Goal: Task Accomplishment & Management: Use online tool/utility

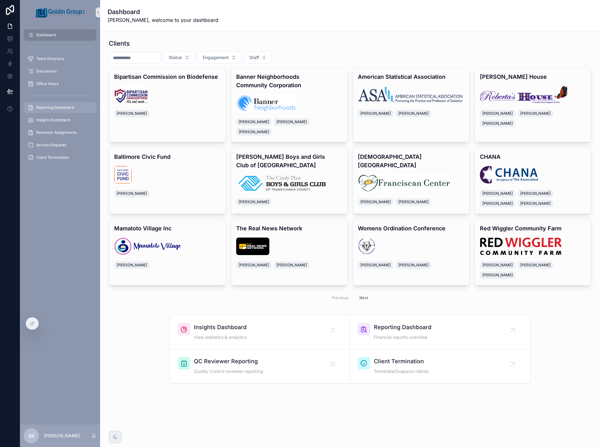
click at [62, 106] on span "Reporting Dashboard" at bounding box center [55, 107] width 38 height 5
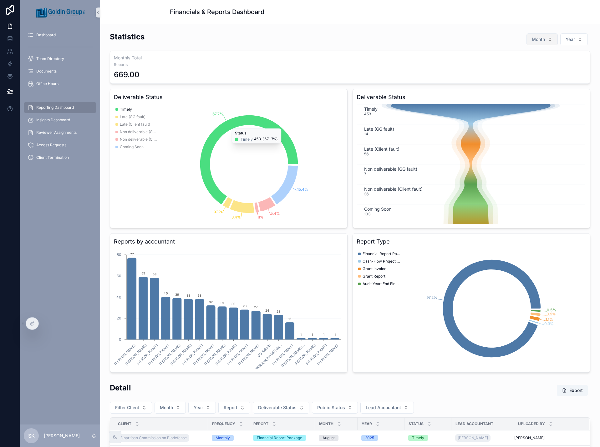
click at [546, 34] on button "Month" at bounding box center [541, 39] width 31 height 12
click at [534, 105] on div "August" at bounding box center [537, 106] width 75 height 10
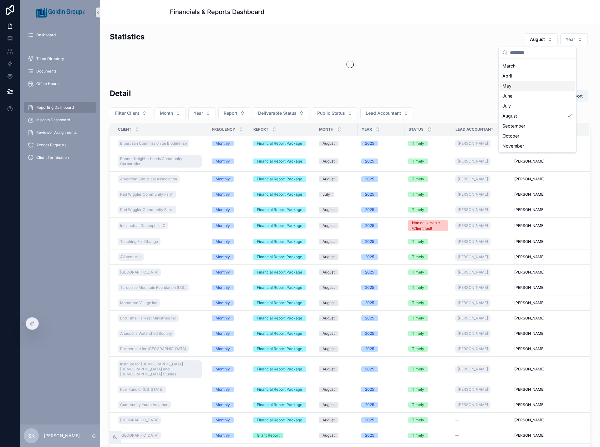
scroll to position [39, 0]
click at [569, 44] on button "Year" at bounding box center [574, 39] width 28 height 12
click at [567, 73] on div "2025" at bounding box center [560, 75] width 75 height 10
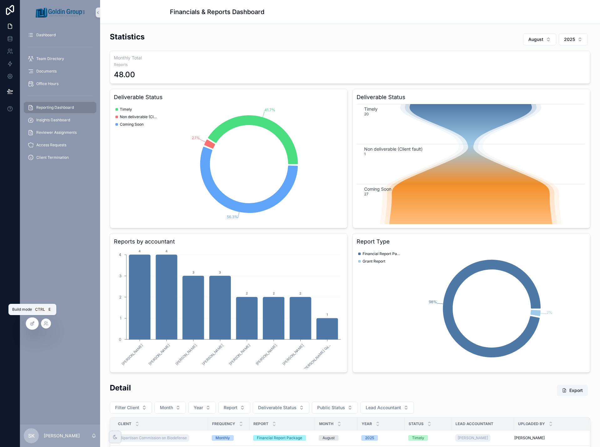
click at [30, 324] on icon at bounding box center [32, 323] width 5 height 5
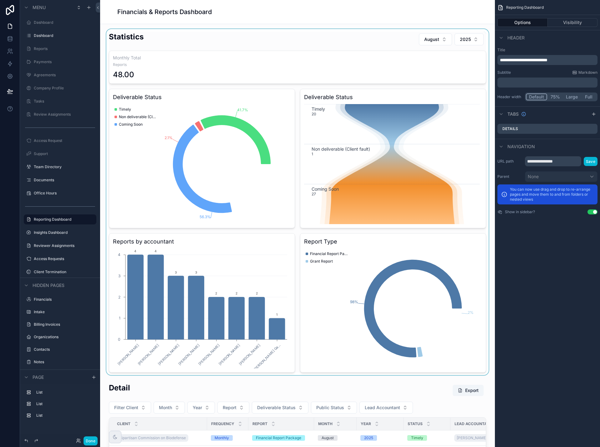
click at [402, 47] on div "scrollable content" at bounding box center [297, 202] width 385 height 346
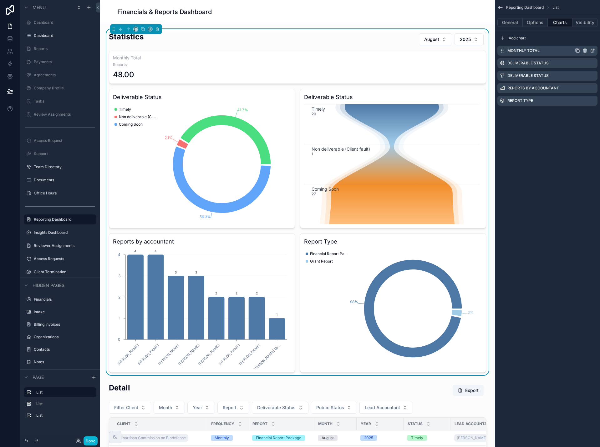
click at [593, 51] on icon "scrollable content" at bounding box center [592, 50] width 5 height 5
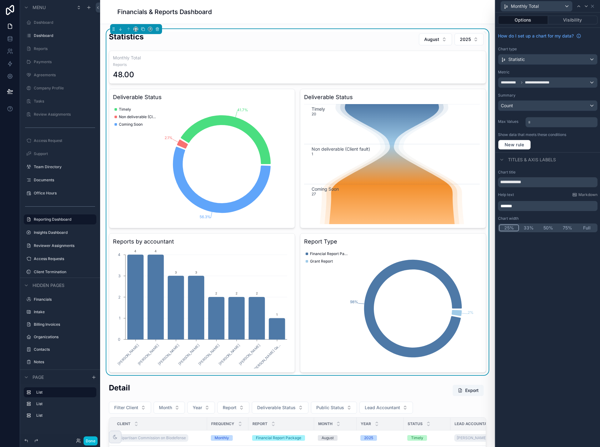
click at [507, 230] on button "25%" at bounding box center [509, 228] width 20 height 7
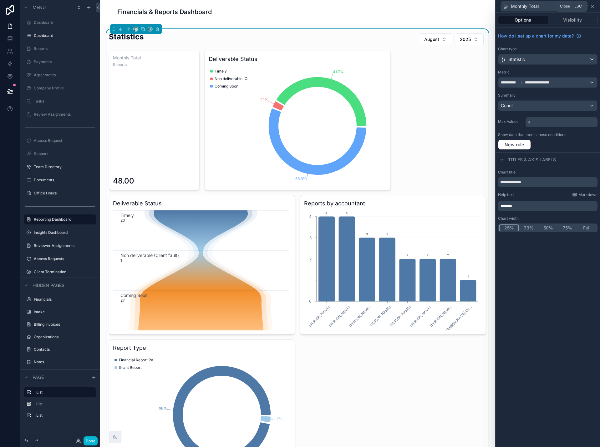
click at [592, 7] on icon at bounding box center [592, 6] width 5 height 5
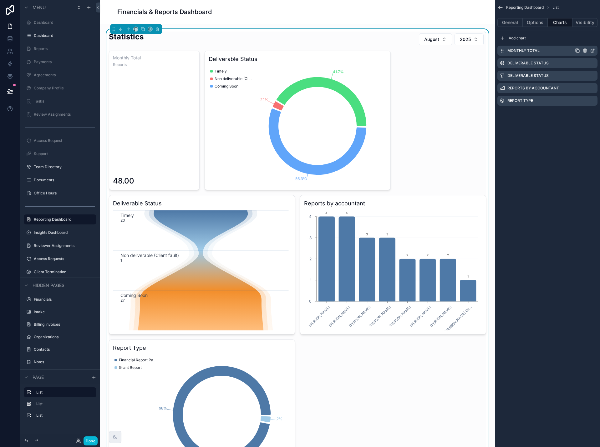
click at [578, 51] on icon "scrollable content" at bounding box center [577, 50] width 5 height 5
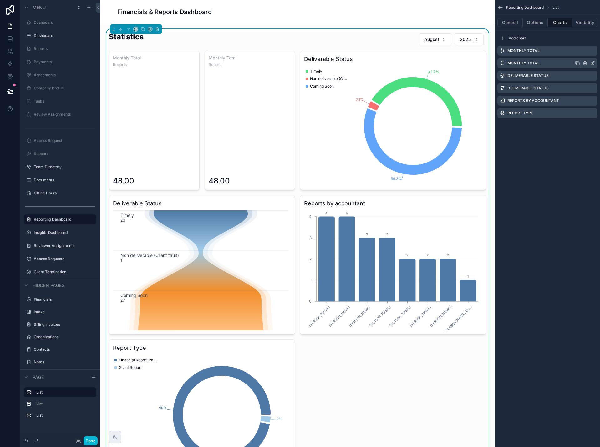
click at [591, 63] on icon "scrollable content" at bounding box center [592, 63] width 5 height 5
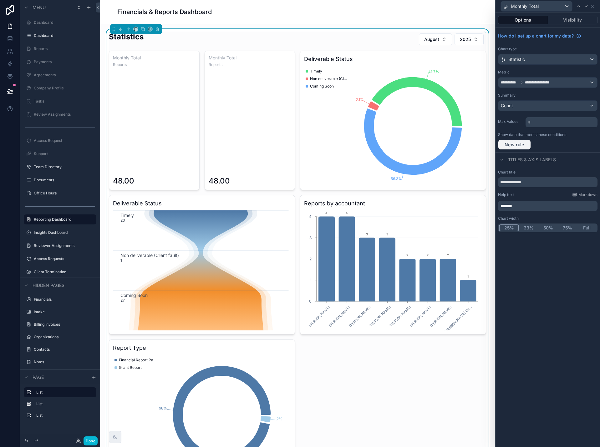
click at [518, 146] on span "New rule" at bounding box center [514, 145] width 25 height 6
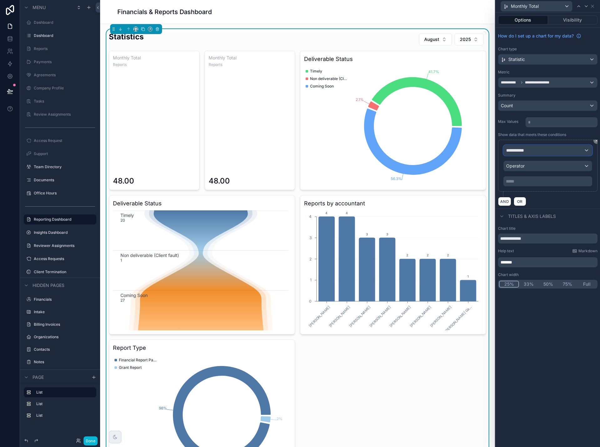
click at [533, 153] on div "**********" at bounding box center [547, 150] width 88 height 10
click at [535, 185] on div "Row values Row values" at bounding box center [547, 187] width 78 height 15
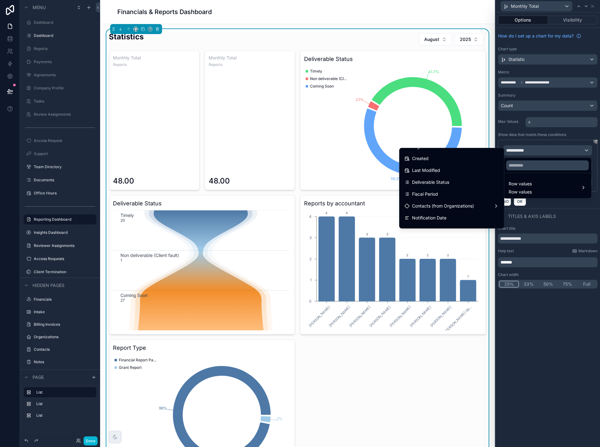
scroll to position [94, 0]
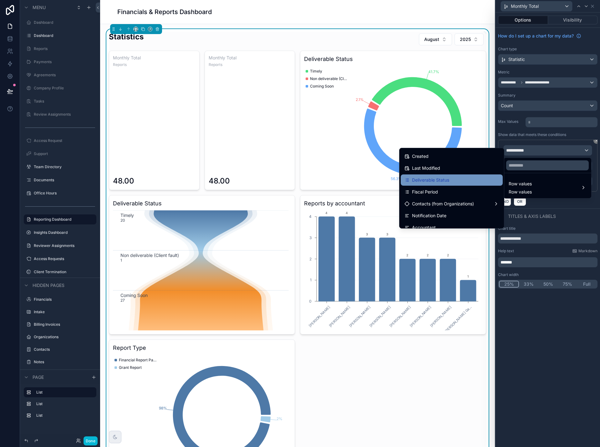
click at [445, 182] on div "Deliverable Status" at bounding box center [451, 180] width 94 height 8
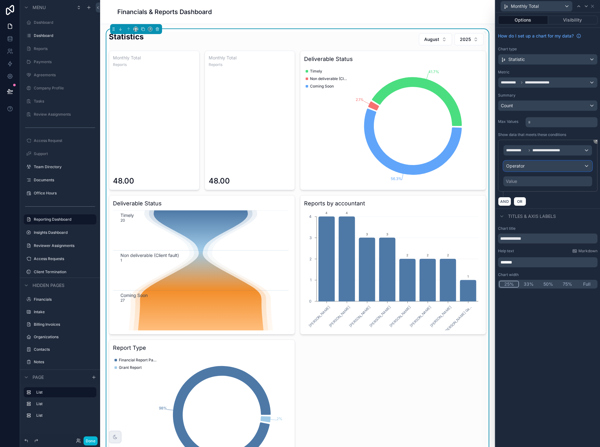
click at [532, 164] on div "Operator" at bounding box center [547, 166] width 88 height 10
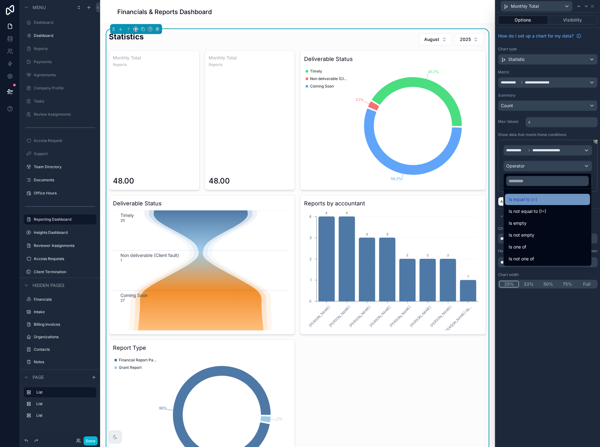
click at [528, 199] on span "Is equal to (=)" at bounding box center [522, 200] width 28 height 8
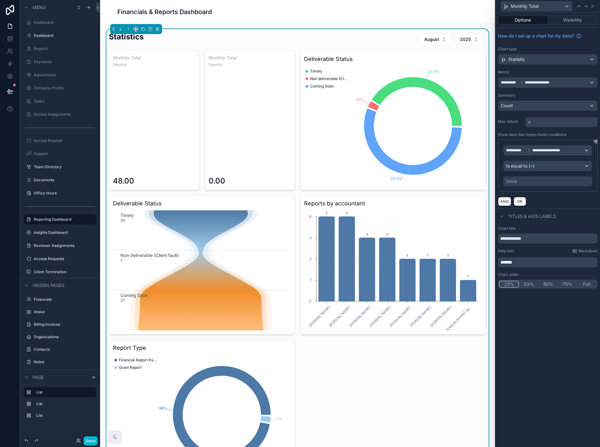
click at [535, 179] on div "Value" at bounding box center [547, 181] width 89 height 10
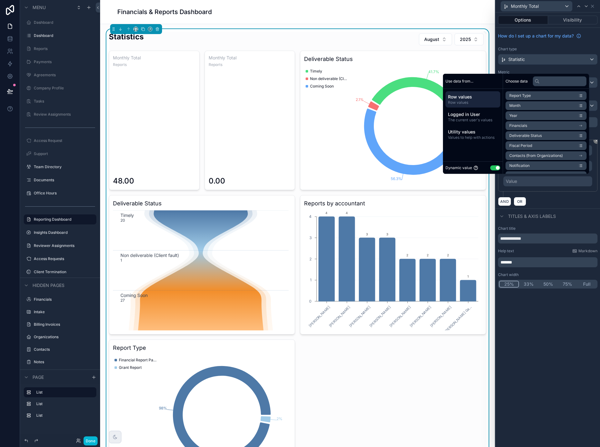
click at [492, 165] on button "Use setting" at bounding box center [495, 167] width 10 height 5
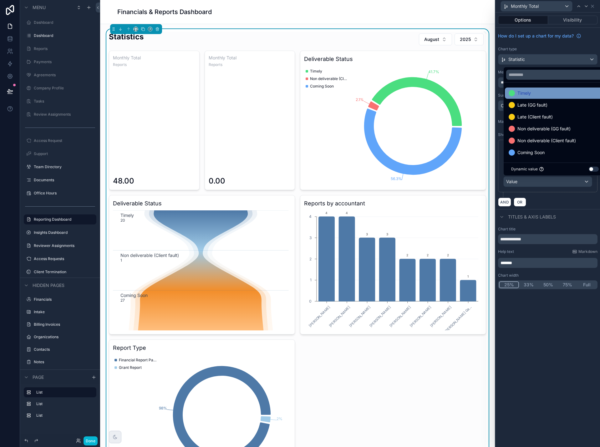
click at [530, 96] on span "Timely" at bounding box center [523, 93] width 13 height 8
click at [561, 331] on div "**********" at bounding box center [547, 230] width 104 height 435
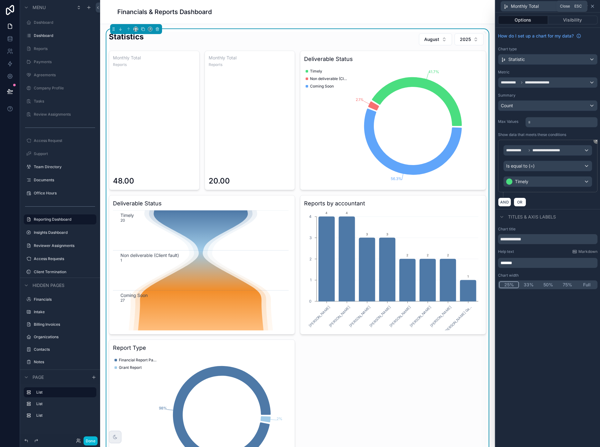
click at [593, 7] on icon at bounding box center [592, 6] width 5 height 5
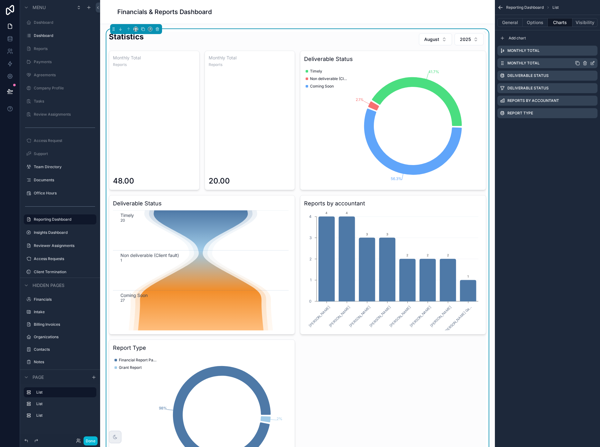
click at [593, 62] on icon "scrollable content" at bounding box center [593, 62] width 3 height 3
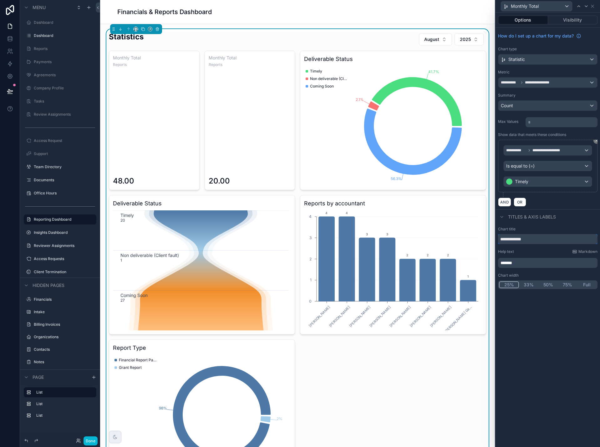
drag, startPoint x: 535, startPoint y: 236, endPoint x: 504, endPoint y: 238, distance: 31.6
click at [504, 238] on input "**********" at bounding box center [547, 239] width 99 height 10
type input "*"
type input "******"
drag, startPoint x: 520, startPoint y: 265, endPoint x: 501, endPoint y: 266, distance: 19.1
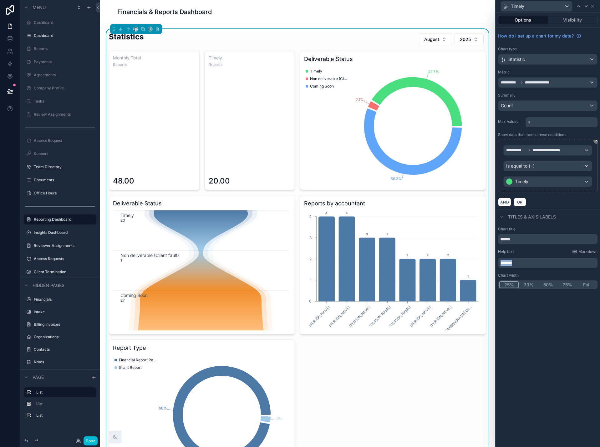
click at [501, 266] on p "*******" at bounding box center [548, 263] width 96 height 6
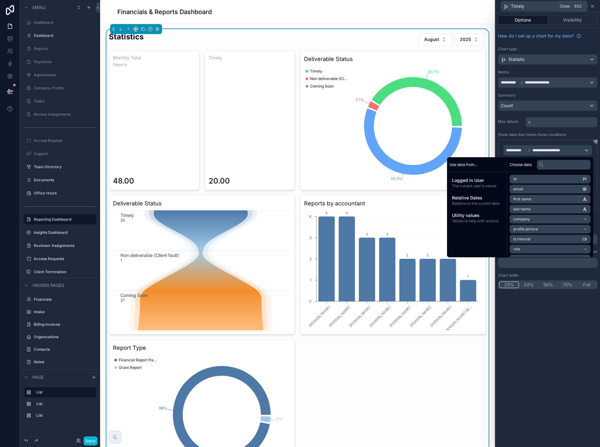
click at [592, 5] on icon at bounding box center [592, 6] width 5 height 5
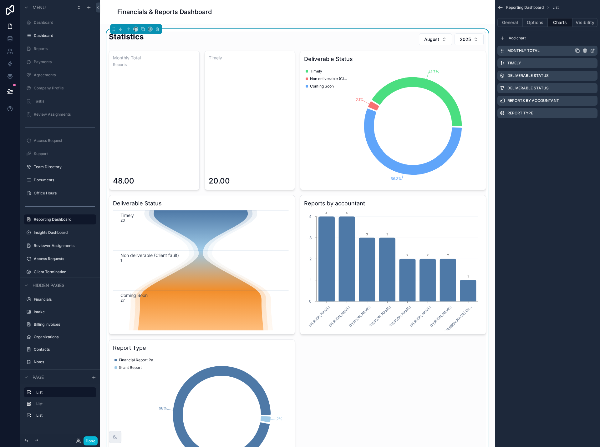
click at [593, 50] on icon "scrollable content" at bounding box center [592, 50] width 5 height 5
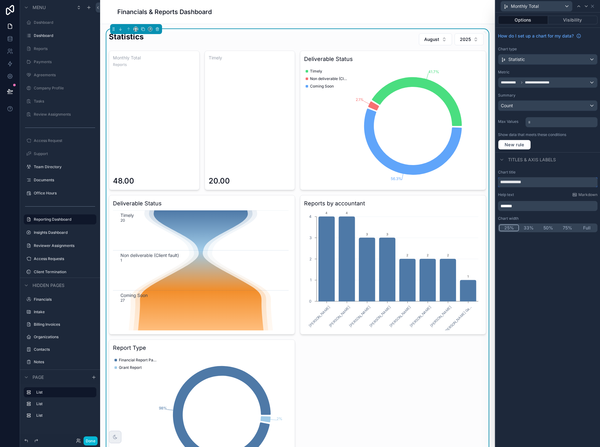
click at [534, 182] on input "**********" at bounding box center [547, 182] width 99 height 10
type input "*****"
click at [538, 203] on p "*******" at bounding box center [548, 206] width 96 height 6
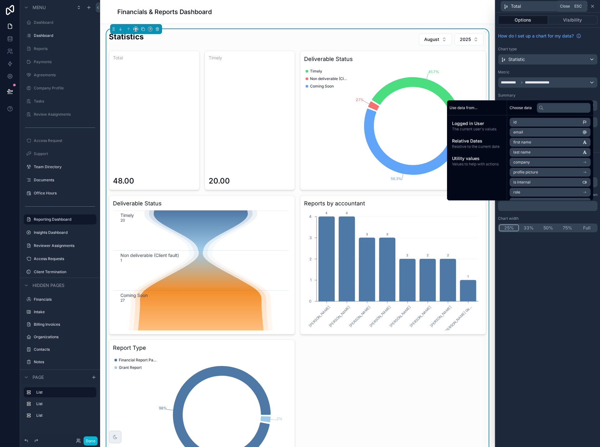
click at [594, 5] on icon at bounding box center [592, 6] width 5 height 5
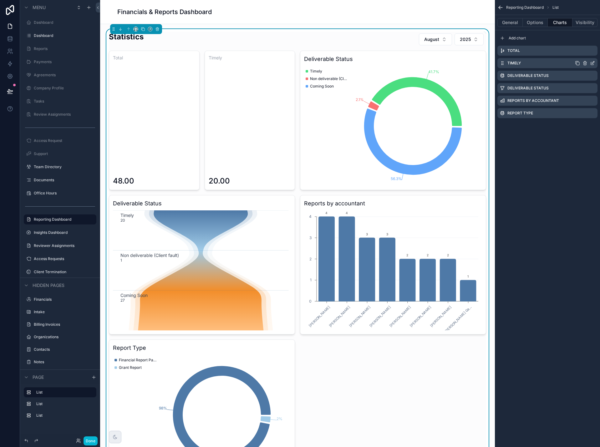
click at [577, 64] on icon "scrollable content" at bounding box center [577, 63] width 5 height 5
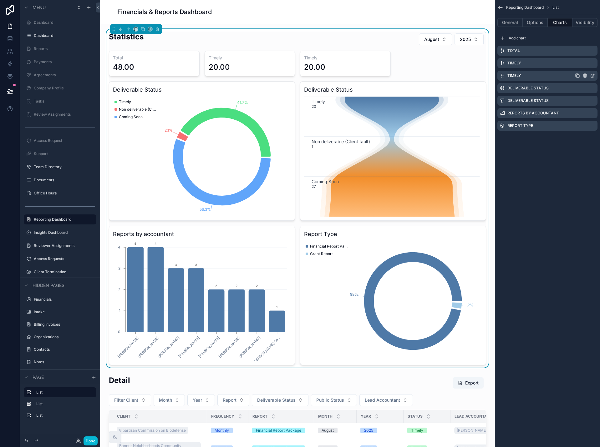
click at [592, 74] on icon "scrollable content" at bounding box center [592, 75] width 5 height 5
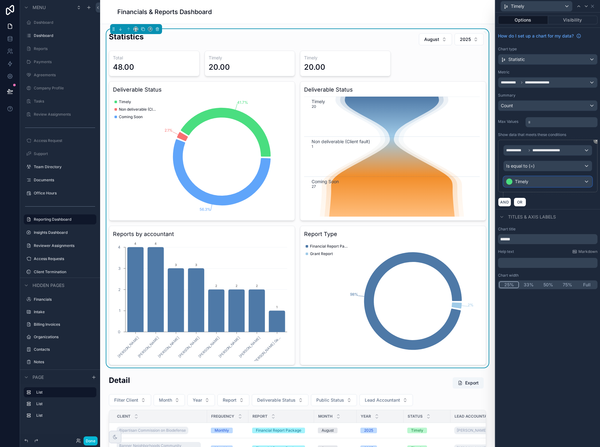
click at [571, 181] on div "Timely" at bounding box center [547, 182] width 88 height 10
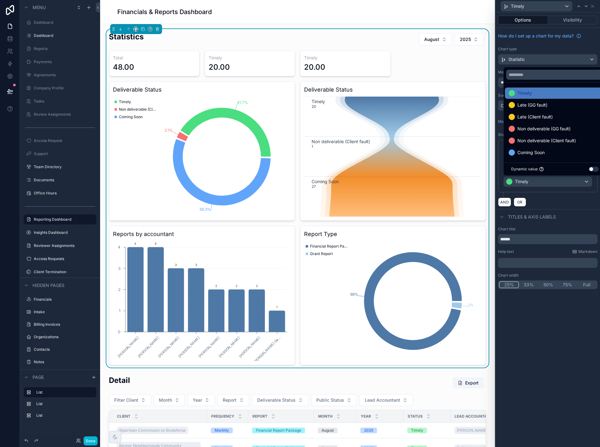
click at [571, 181] on div at bounding box center [547, 223] width 104 height 447
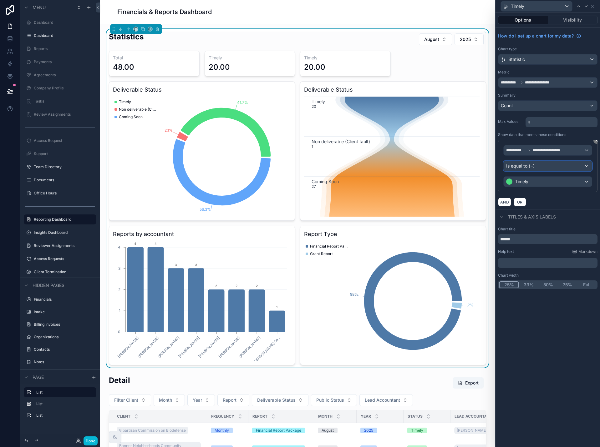
click at [561, 168] on div "Is equal to (=)" at bounding box center [547, 166] width 88 height 10
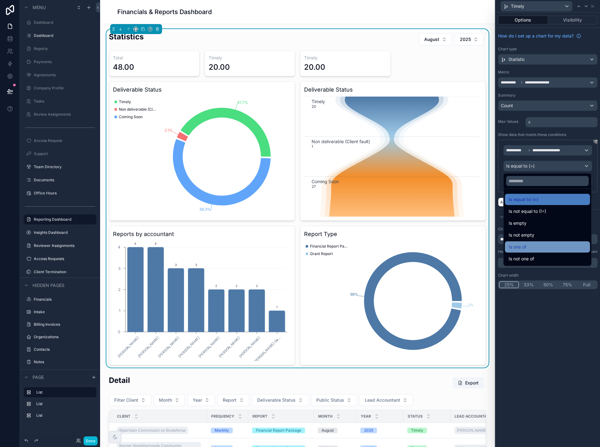
click at [547, 245] on div "Is one of" at bounding box center [547, 247] width 78 height 8
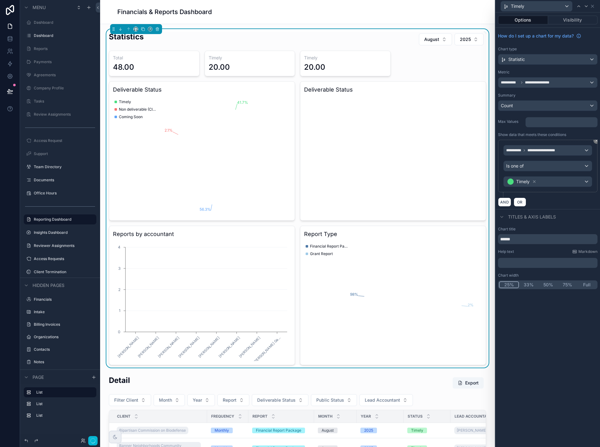
click at [536, 183] on icon at bounding box center [534, 181] width 4 height 4
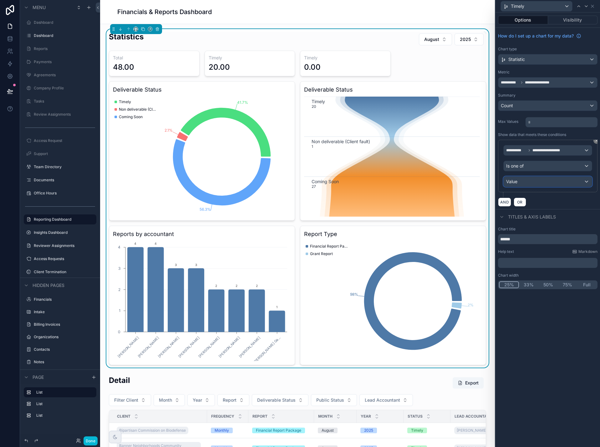
click at [528, 183] on div "Value" at bounding box center [547, 182] width 88 height 10
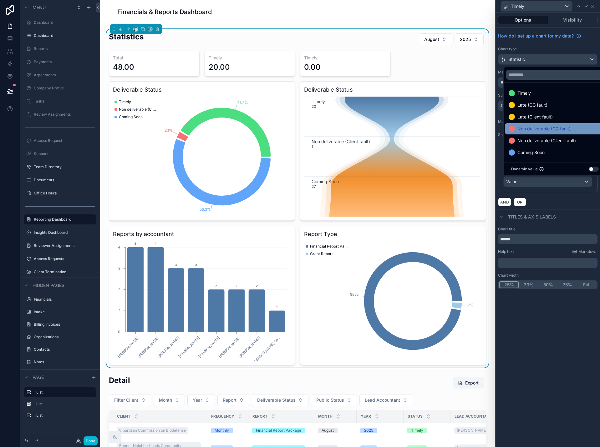
click at [554, 129] on span "Non deliverable (GG fault)" at bounding box center [543, 129] width 53 height 8
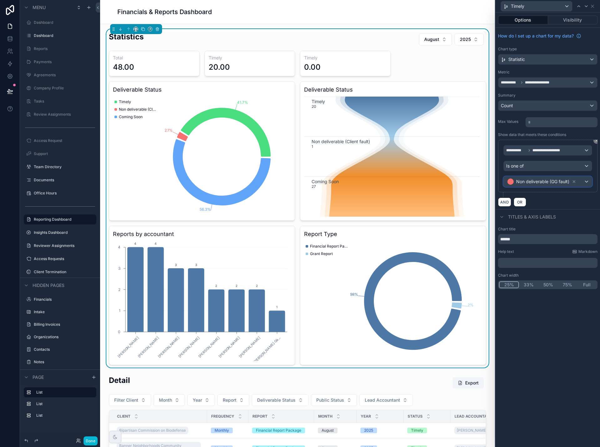
click at [541, 183] on span "Non deliverable (GG fault)" at bounding box center [542, 182] width 53 height 6
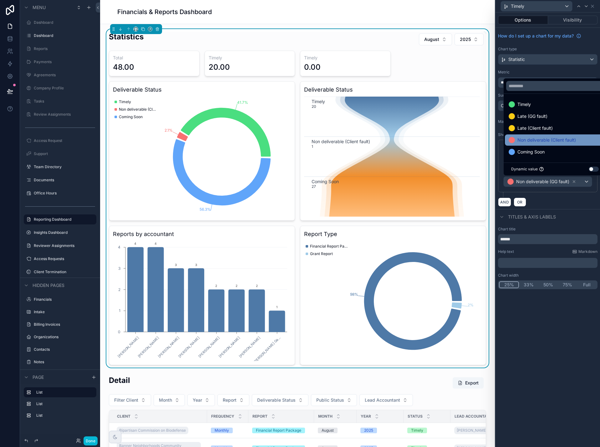
click at [543, 142] on span "Non deliverable (Client fault)" at bounding box center [546, 140] width 58 height 8
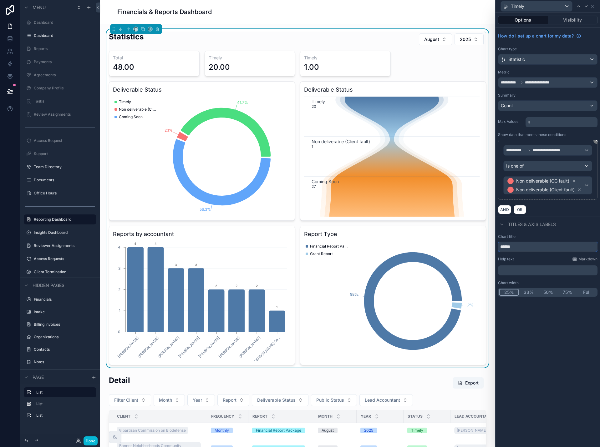
drag, startPoint x: 528, startPoint y: 248, endPoint x: 497, endPoint y: 248, distance: 31.6
click at [497, 248] on div "Chart title ****** Help text Markdown ﻿ Chart width 25% 33% 50% 75% Full" at bounding box center [547, 266] width 104 height 68
type input "*"
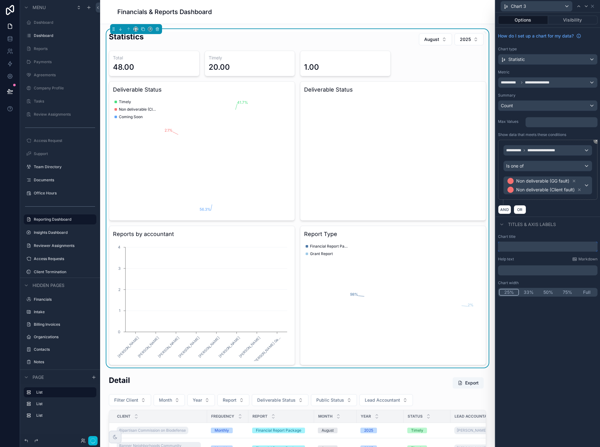
type input "*"
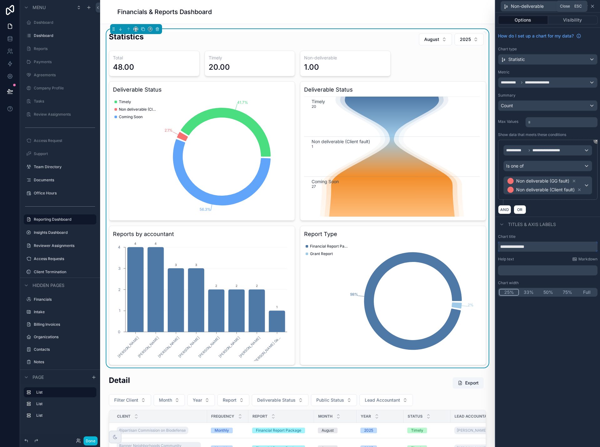
type input "**********"
click at [592, 5] on icon at bounding box center [592, 6] width 5 height 5
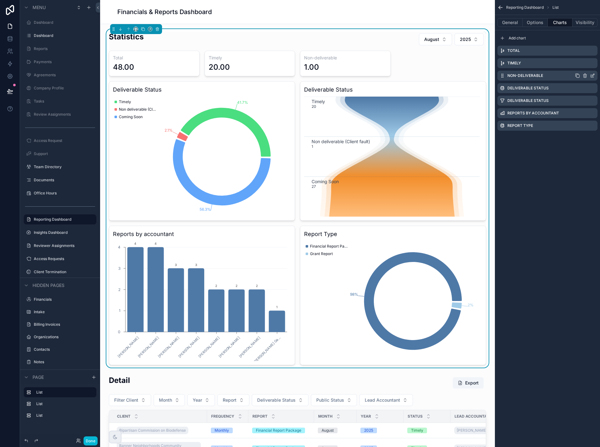
click at [578, 76] on icon "scrollable content" at bounding box center [577, 75] width 5 height 5
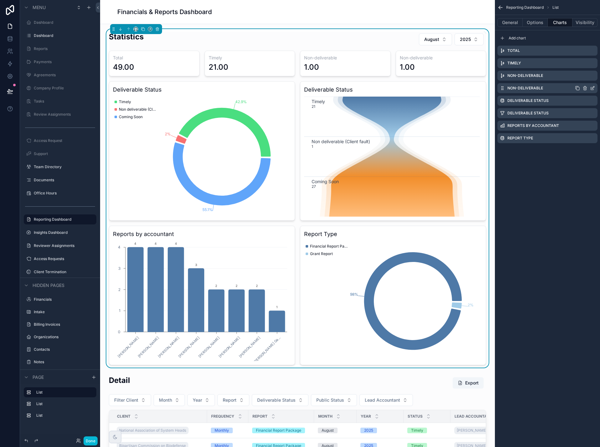
click at [591, 88] on icon "scrollable content" at bounding box center [592, 88] width 5 height 5
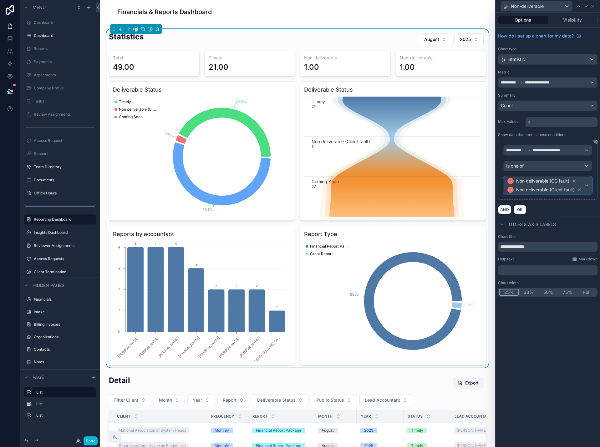
click at [552, 184] on span "Non deliverable (GG fault)" at bounding box center [542, 181] width 53 height 6
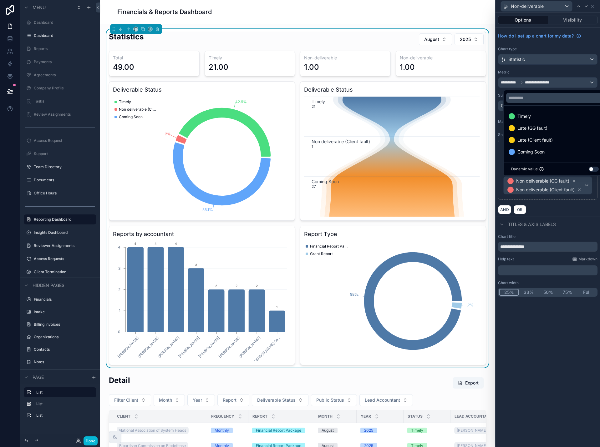
click at [574, 181] on div at bounding box center [547, 223] width 104 height 447
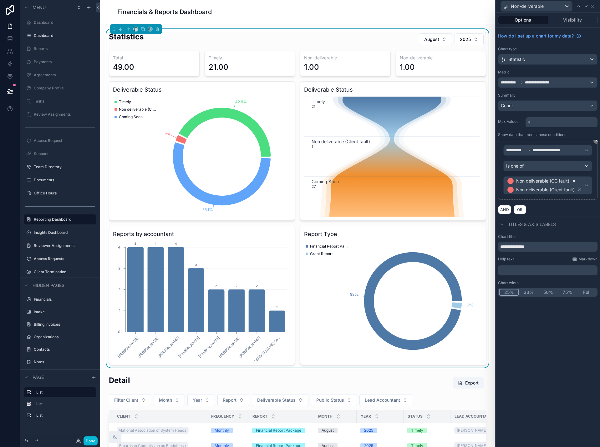
click at [574, 181] on icon at bounding box center [574, 181] width 2 height 2
click at [580, 189] on icon at bounding box center [579, 190] width 4 height 4
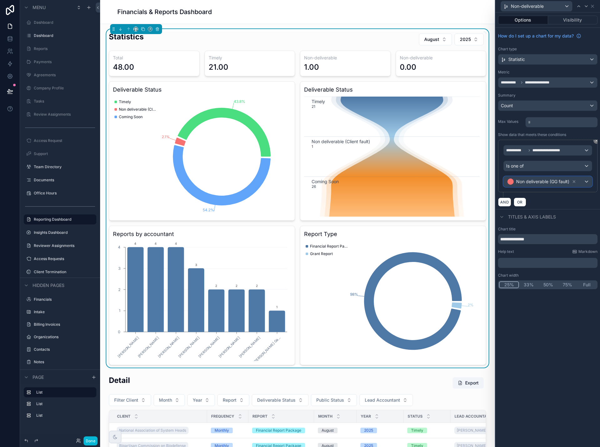
click at [559, 181] on span "Non deliverable (GG fault)" at bounding box center [542, 182] width 53 height 6
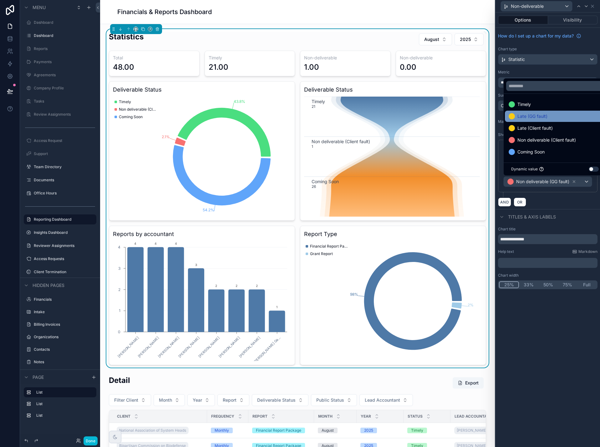
click at [540, 115] on span "Late (GG fault)" at bounding box center [532, 117] width 30 height 8
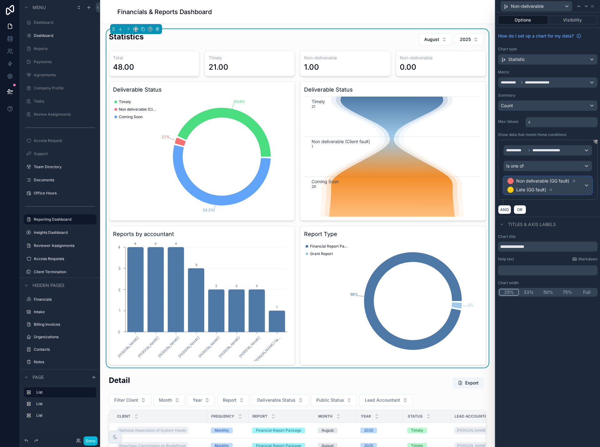
click at [555, 183] on span "Non deliverable (GG fault)" at bounding box center [542, 181] width 53 height 6
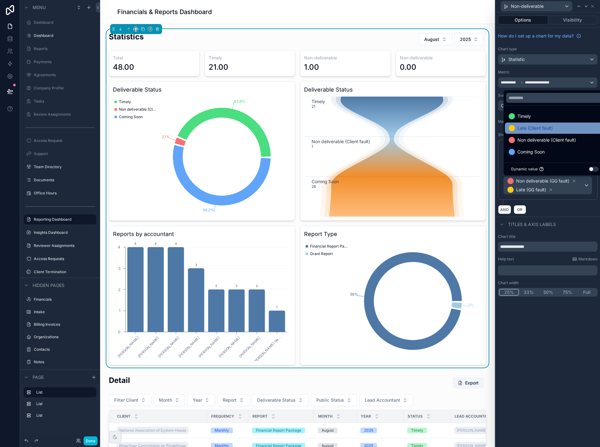
click at [542, 131] on span "Late (Client fault)" at bounding box center [534, 128] width 35 height 8
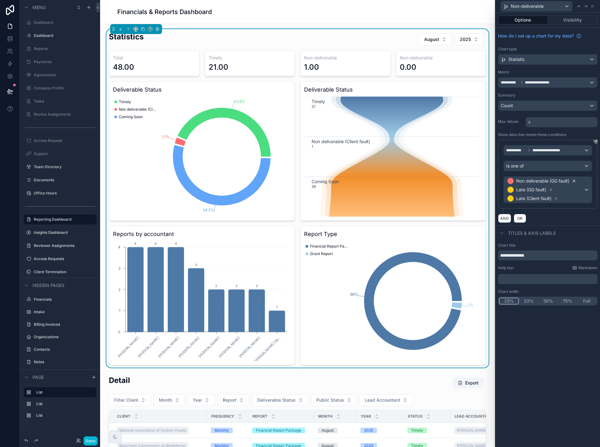
click at [574, 180] on icon at bounding box center [574, 181] width 4 height 4
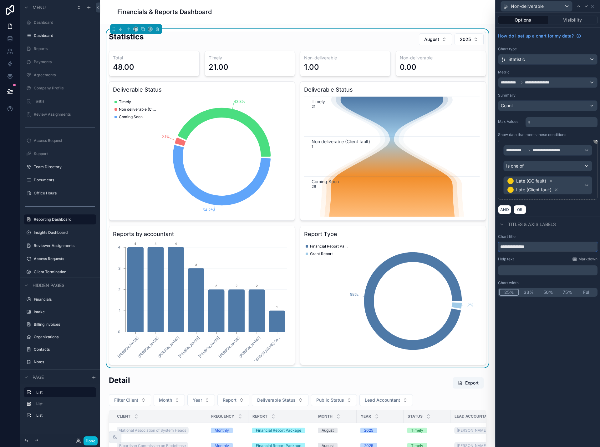
click at [538, 245] on input "**********" at bounding box center [547, 247] width 99 height 10
type input "****"
click at [592, 5] on icon at bounding box center [592, 6] width 5 height 5
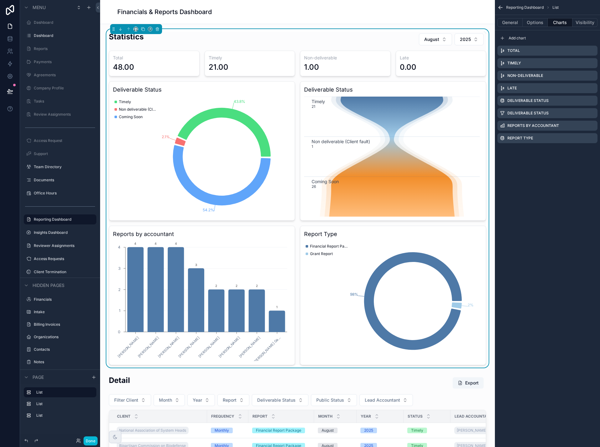
click at [459, 129] on icon "Timely 21 Non deliverable (Client fault) 1 Coming Soon 26" at bounding box center [392, 157] width 176 height 120
click at [591, 113] on icon "scrollable content" at bounding box center [592, 113] width 5 height 5
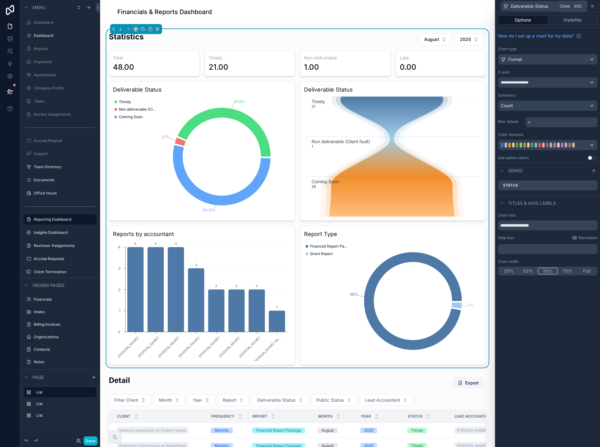
click at [593, 7] on icon at bounding box center [592, 6] width 3 height 3
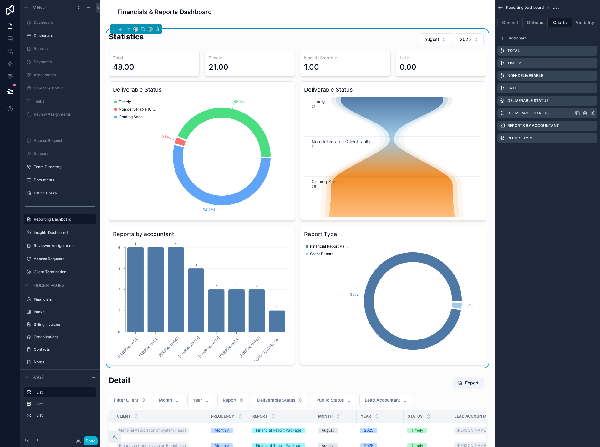
click at [585, 114] on icon "scrollable content" at bounding box center [585, 113] width 0 height 1
click at [582, 103] on icon at bounding box center [582, 103] width 5 height 5
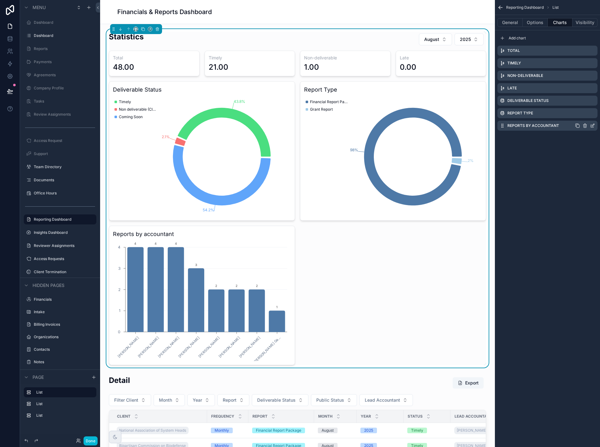
click at [592, 127] on icon "scrollable content" at bounding box center [592, 125] width 5 height 5
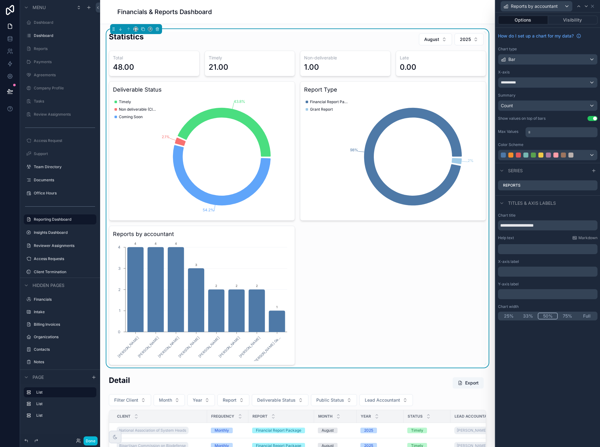
click at [588, 318] on button "Full" at bounding box center [586, 316] width 19 height 7
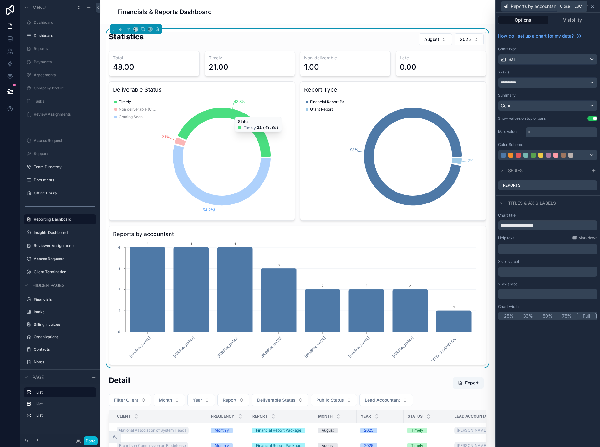
click at [593, 6] on icon at bounding box center [592, 6] width 3 height 3
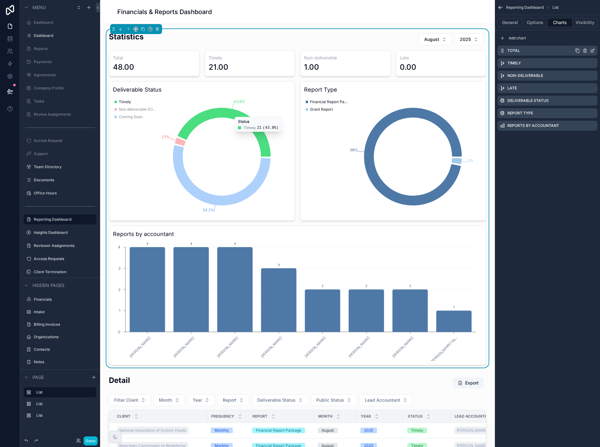
click at [591, 49] on icon "scrollable content" at bounding box center [592, 50] width 5 height 5
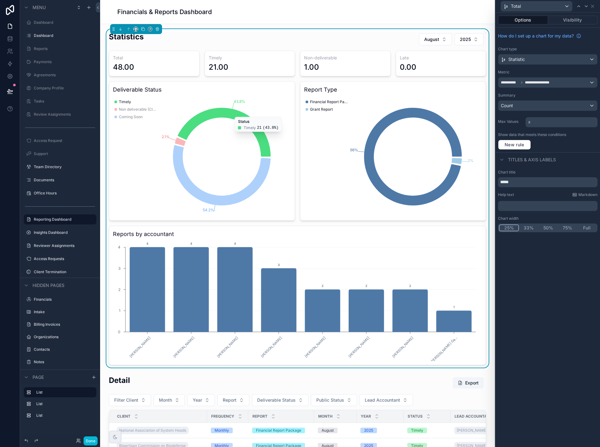
click at [530, 228] on button "33%" at bounding box center [528, 228] width 19 height 7
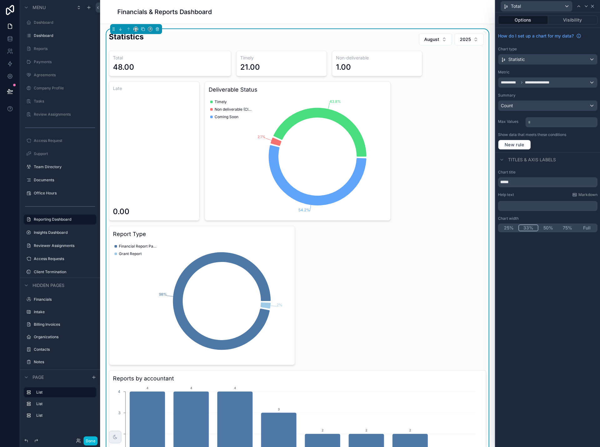
click at [592, 8] on icon at bounding box center [592, 6] width 5 height 5
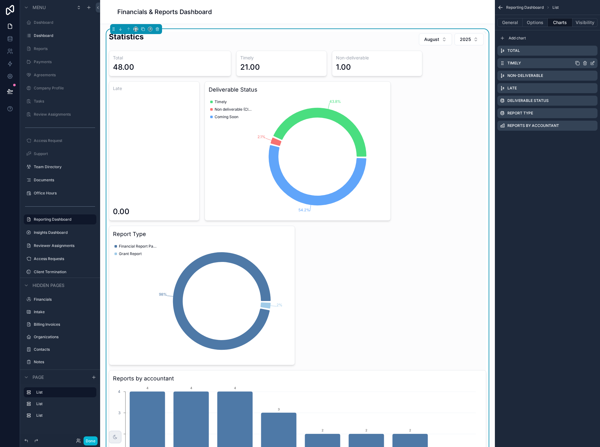
click at [591, 63] on icon "scrollable content" at bounding box center [592, 63] width 5 height 5
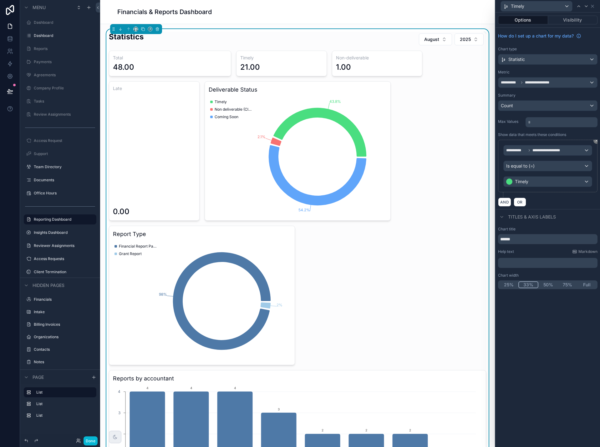
click at [528, 285] on button "33%" at bounding box center [528, 284] width 20 height 7
click at [593, 6] on icon at bounding box center [592, 6] width 3 height 3
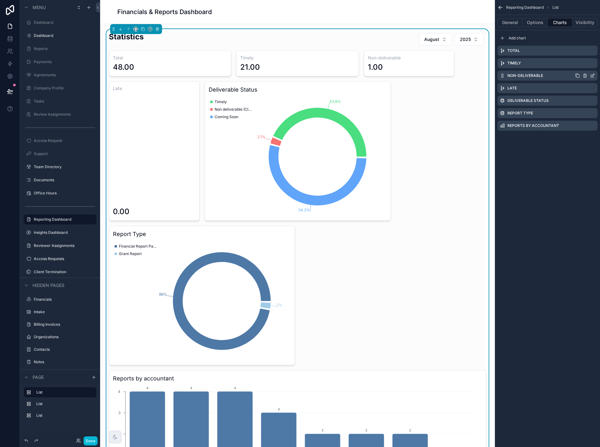
click at [592, 76] on icon "scrollable content" at bounding box center [592, 75] width 5 height 5
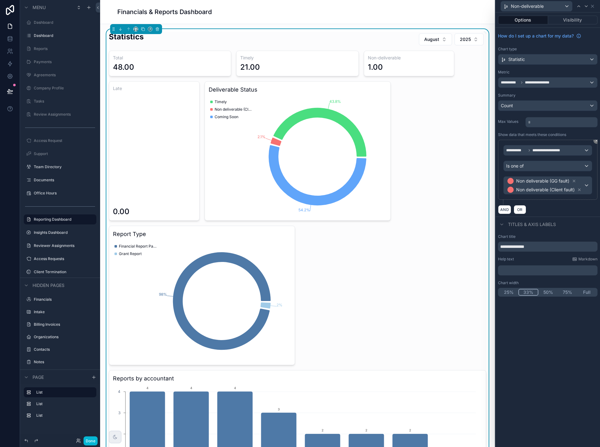
click at [527, 291] on button "33%" at bounding box center [528, 292] width 20 height 7
click at [592, 5] on icon at bounding box center [592, 6] width 5 height 5
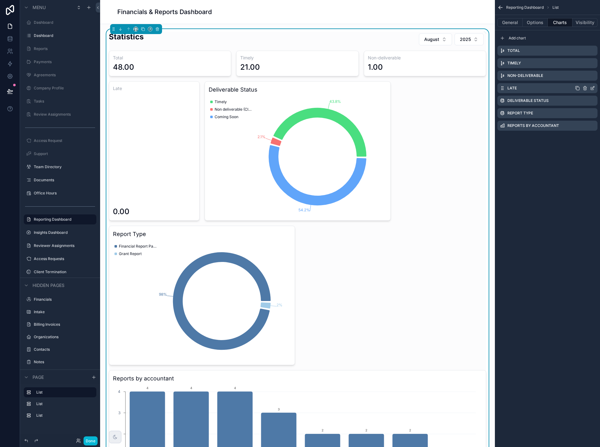
click at [594, 87] on icon "scrollable content" at bounding box center [592, 88] width 5 height 5
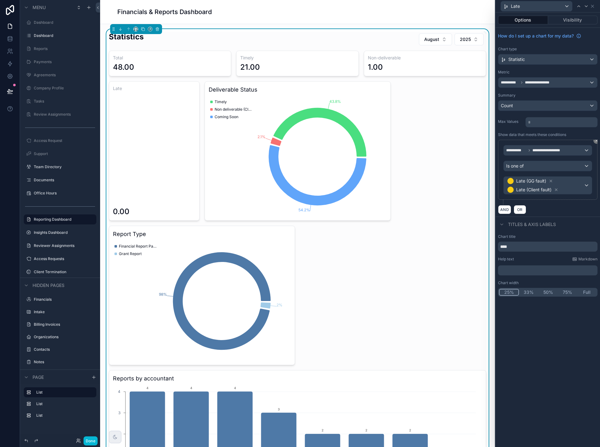
click at [528, 293] on button "33%" at bounding box center [528, 292] width 19 height 7
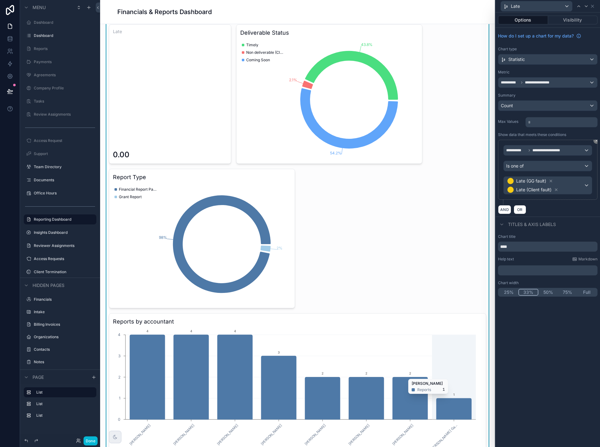
scroll to position [0, 0]
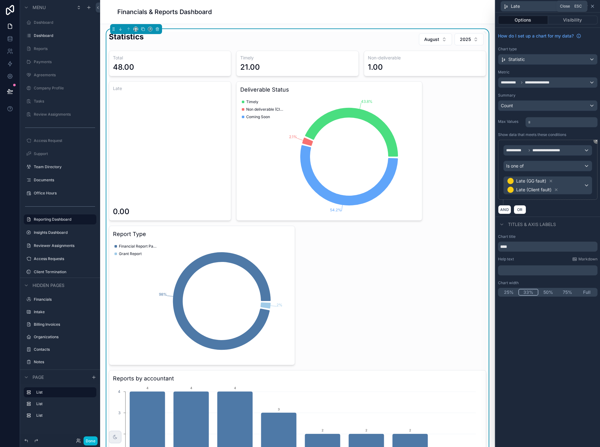
click at [593, 6] on icon at bounding box center [592, 6] width 3 height 3
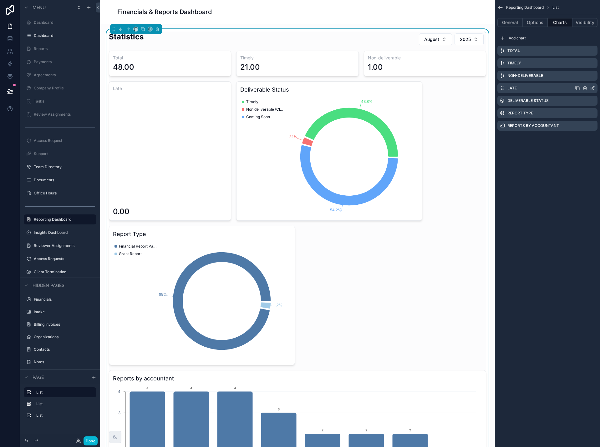
click at [577, 89] on icon "scrollable content" at bounding box center [577, 88] width 5 height 5
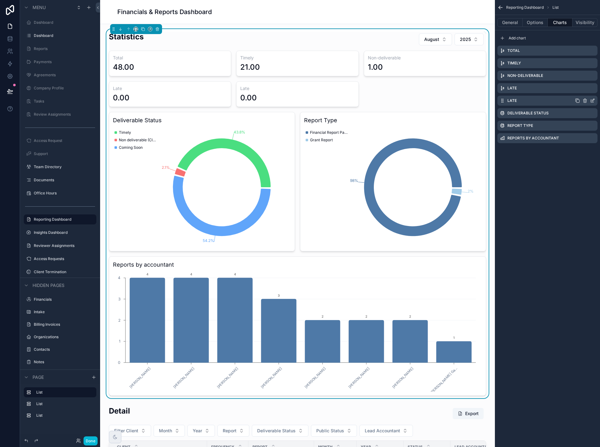
click at [592, 101] on icon "scrollable content" at bounding box center [592, 100] width 5 height 5
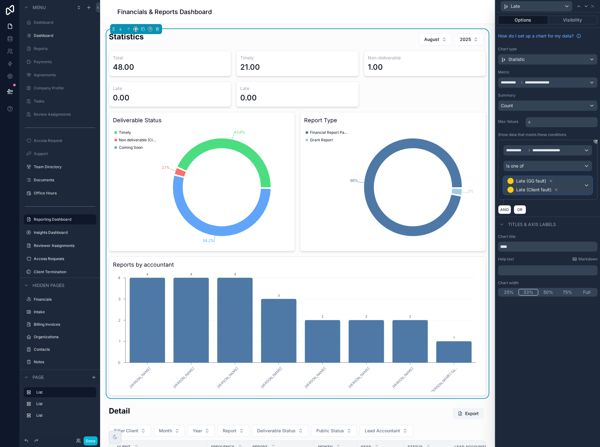
click at [558, 184] on span "Late (GG fault) Late (Client fault)" at bounding box center [545, 186] width 78 height 18
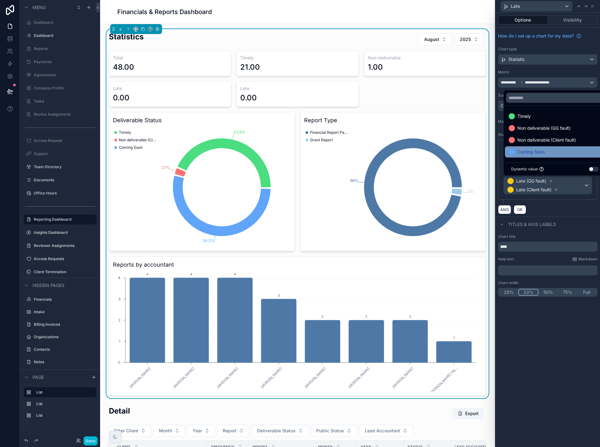
click at [537, 149] on span "Coming Soon" at bounding box center [530, 152] width 27 height 8
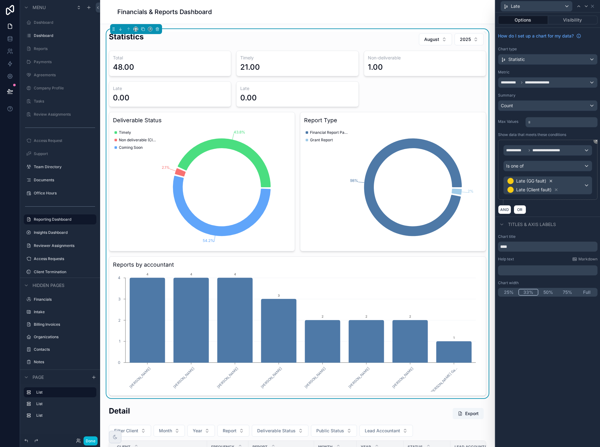
click at [552, 183] on icon at bounding box center [550, 181] width 4 height 4
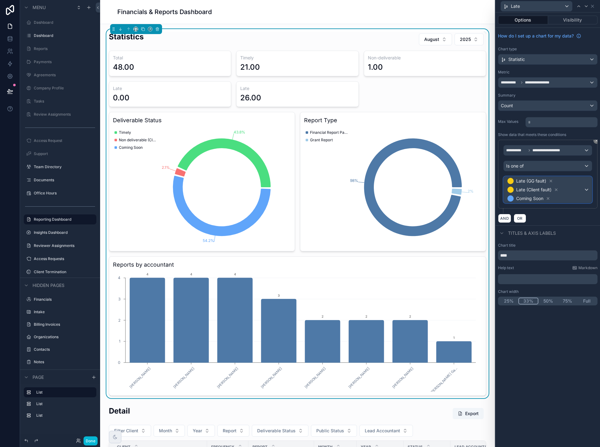
click at [555, 187] on span "Late (GG fault) Late (Client fault) Coming Soon" at bounding box center [545, 190] width 78 height 26
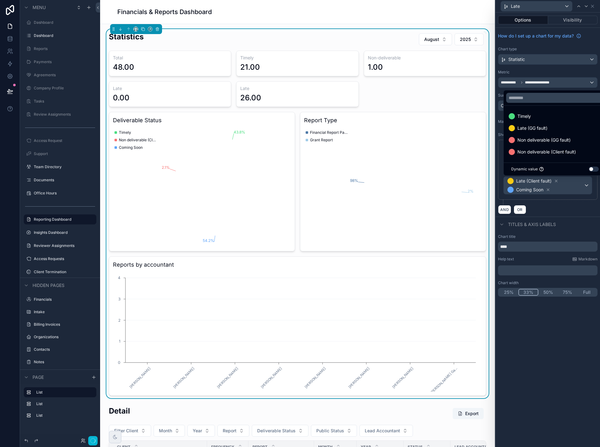
click at [556, 190] on div at bounding box center [547, 223] width 104 height 447
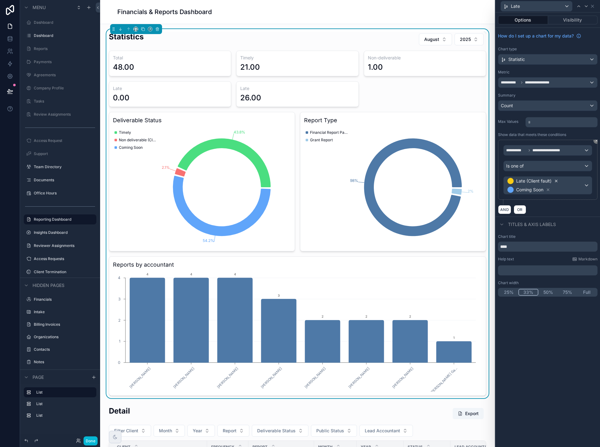
click at [555, 182] on icon at bounding box center [556, 181] width 2 height 2
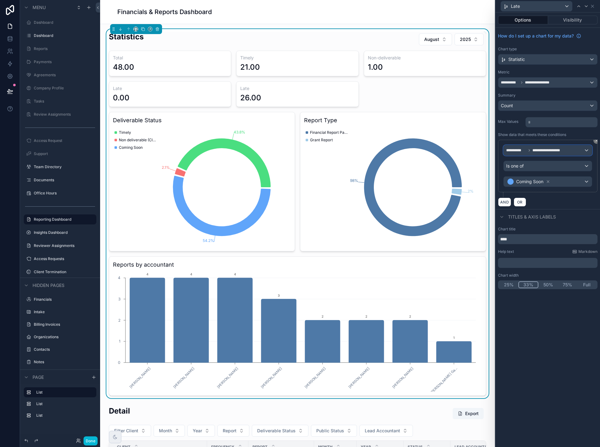
click at [543, 150] on span "**********" at bounding box center [548, 150] width 32 height 5
click at [544, 151] on div at bounding box center [547, 223] width 104 height 447
click at [540, 166] on div "Is one of" at bounding box center [547, 166] width 88 height 10
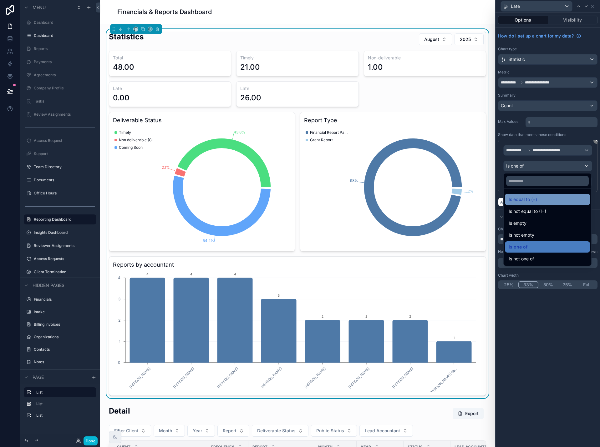
click at [532, 199] on span "Is equal to (=)" at bounding box center [522, 200] width 28 height 8
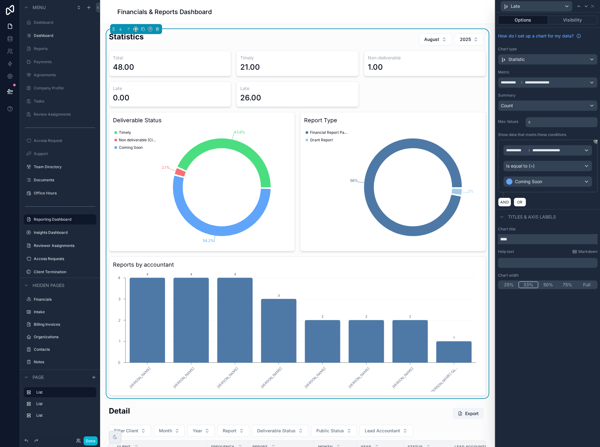
click at [532, 241] on input "****" at bounding box center [547, 239] width 99 height 10
type input "**********"
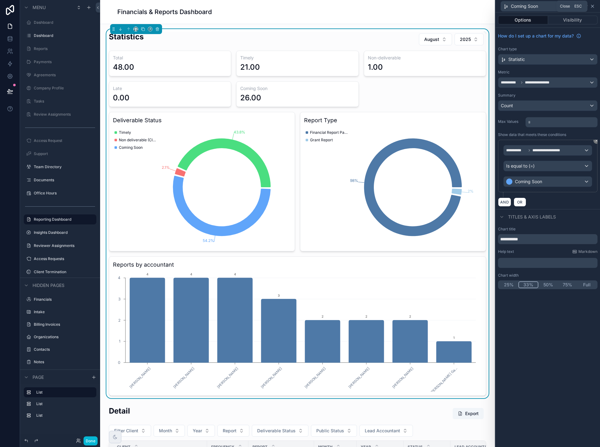
click at [594, 6] on icon at bounding box center [592, 6] width 5 height 5
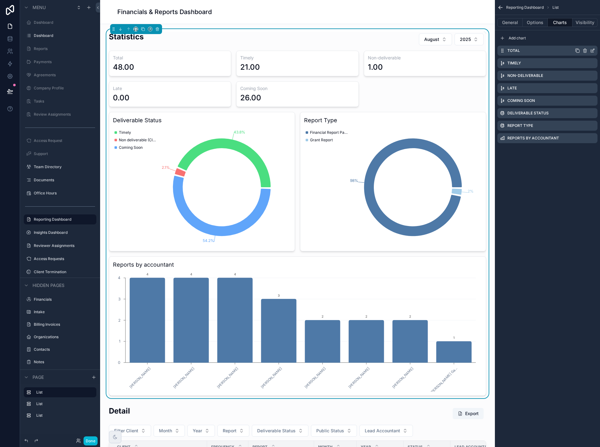
click at [592, 51] on icon "scrollable content" at bounding box center [593, 50] width 3 height 3
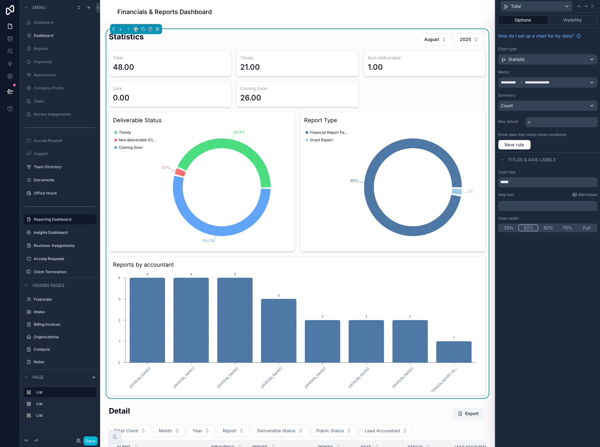
click at [547, 229] on button "50%" at bounding box center [547, 228] width 19 height 7
click at [593, 7] on icon at bounding box center [592, 6] width 5 height 5
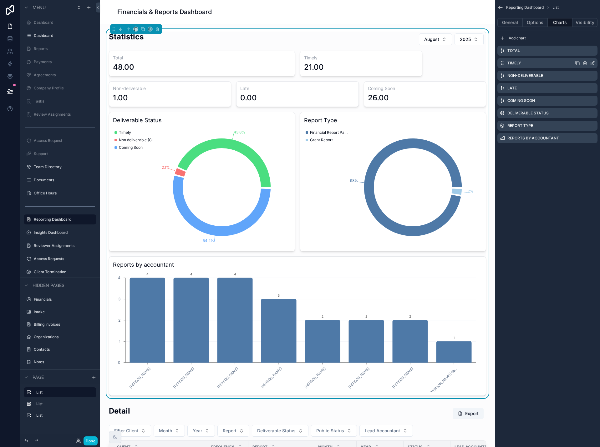
click at [593, 62] on icon "scrollable content" at bounding box center [592, 63] width 5 height 5
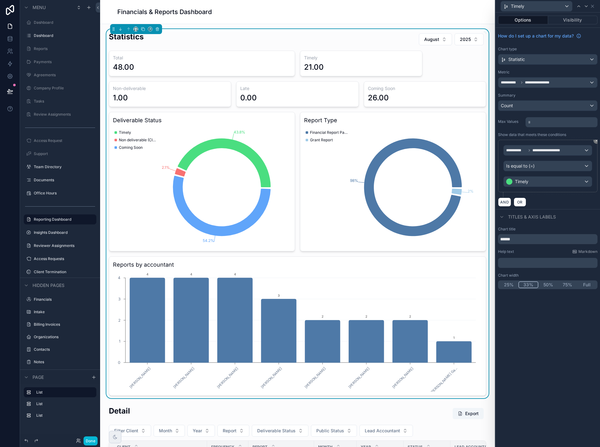
click at [546, 284] on button "50%" at bounding box center [547, 284] width 19 height 7
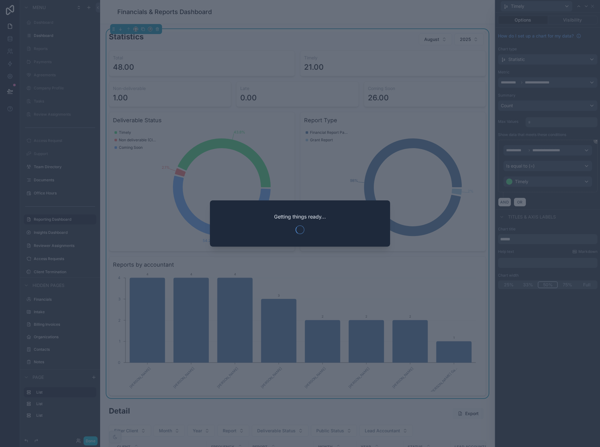
click at [476, 86] on div at bounding box center [300, 223] width 600 height 447
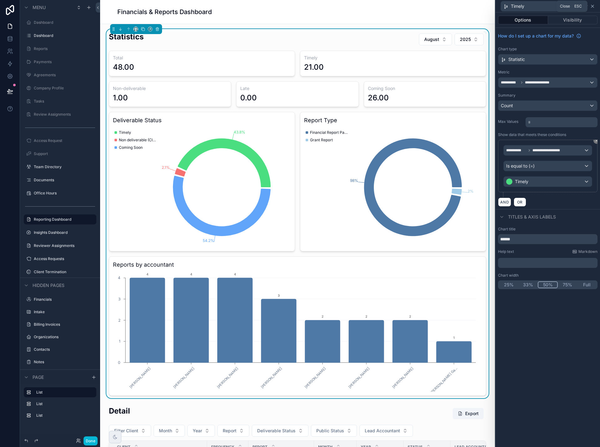
click at [594, 6] on icon at bounding box center [592, 6] width 5 height 5
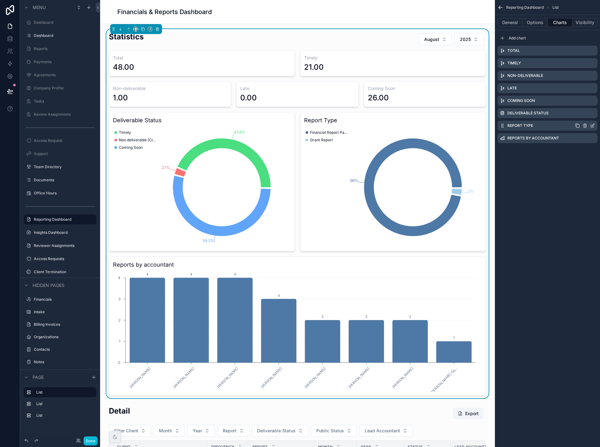
click at [578, 125] on icon "scrollable content" at bounding box center [577, 126] width 3 height 3
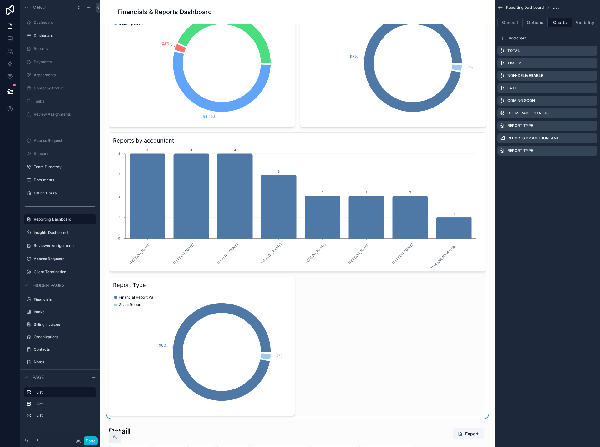
scroll to position [125, 0]
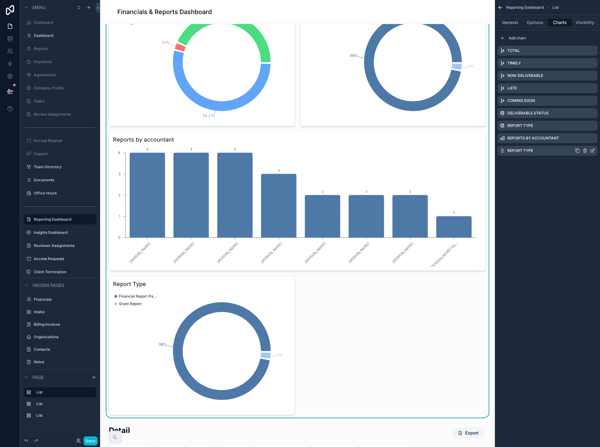
click at [592, 152] on icon "scrollable content" at bounding box center [592, 151] width 3 height 3
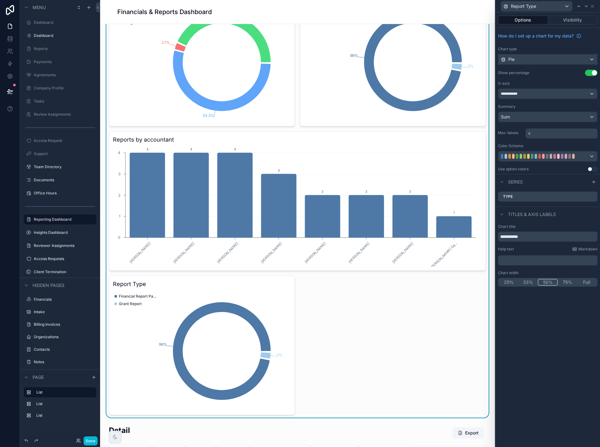
click at [545, 60] on div "Pie" at bounding box center [547, 59] width 99 height 10
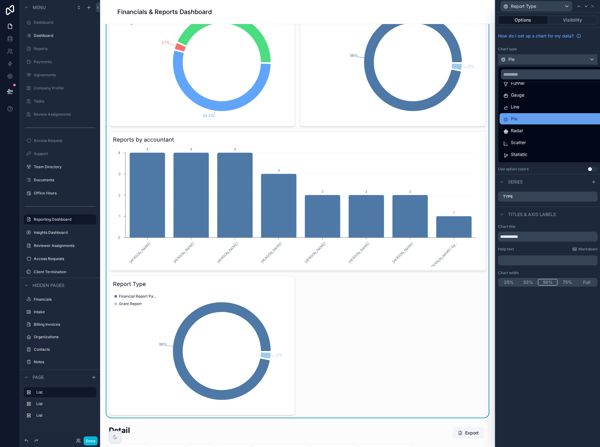
scroll to position [0, 0]
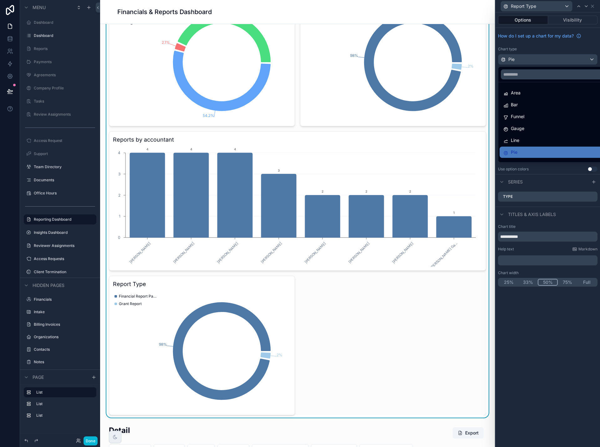
click at [515, 354] on div at bounding box center [547, 223] width 104 height 447
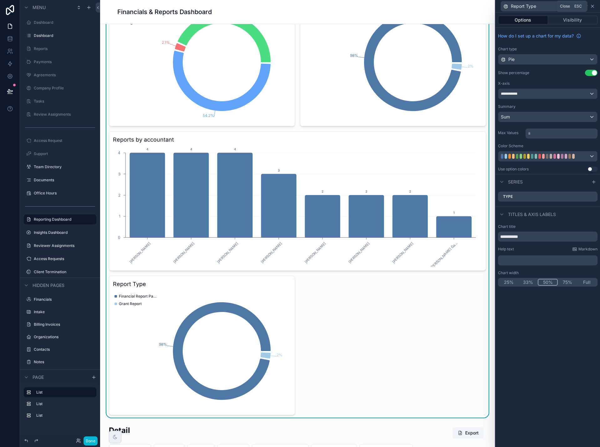
click at [593, 7] on icon at bounding box center [592, 6] width 5 height 5
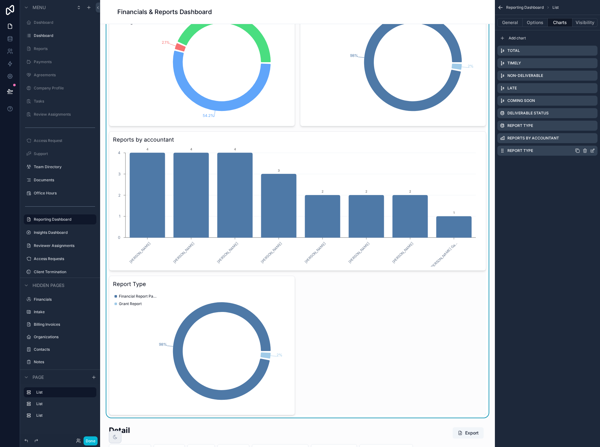
click at [584, 151] on icon "scrollable content" at bounding box center [584, 150] width 5 height 5
click at [581, 140] on icon at bounding box center [582, 140] width 5 height 5
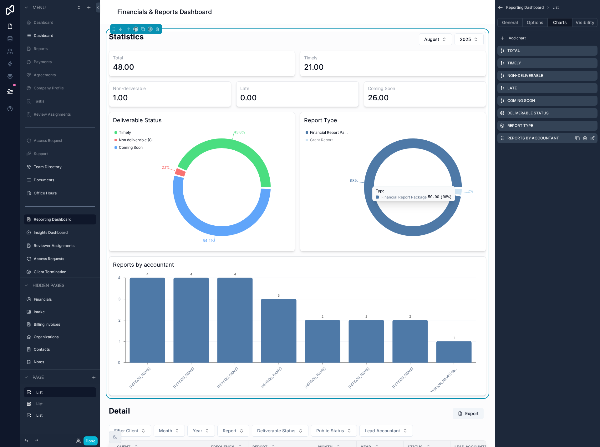
click at [592, 138] on icon "scrollable content" at bounding box center [592, 138] width 5 height 5
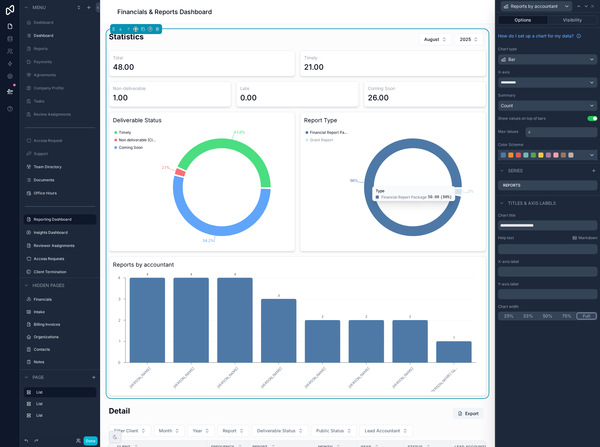
click at [594, 157] on div at bounding box center [547, 155] width 99 height 10
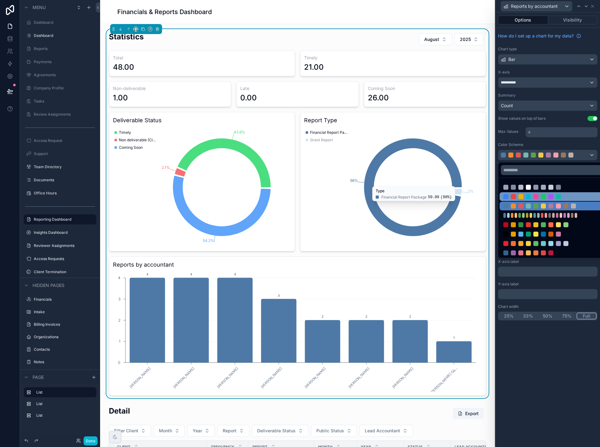
click at [564, 197] on div at bounding box center [543, 196] width 80 height 5
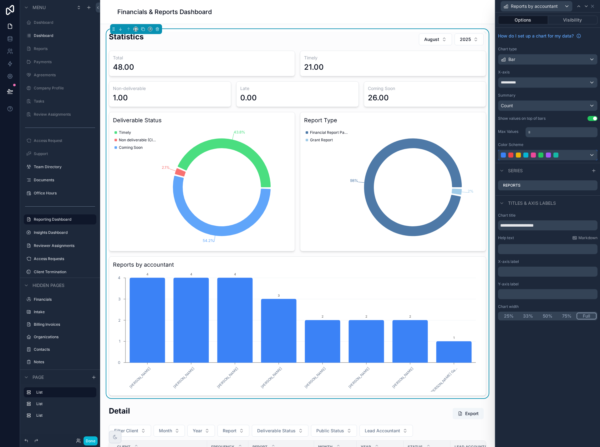
click at [591, 154] on div at bounding box center [547, 155] width 99 height 10
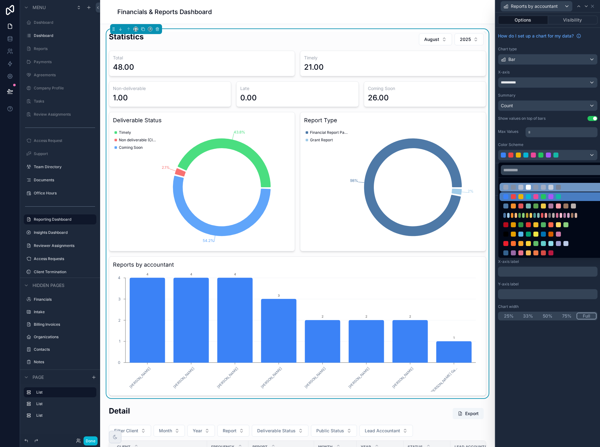
click at [575, 185] on div at bounding box center [543, 187] width 80 height 5
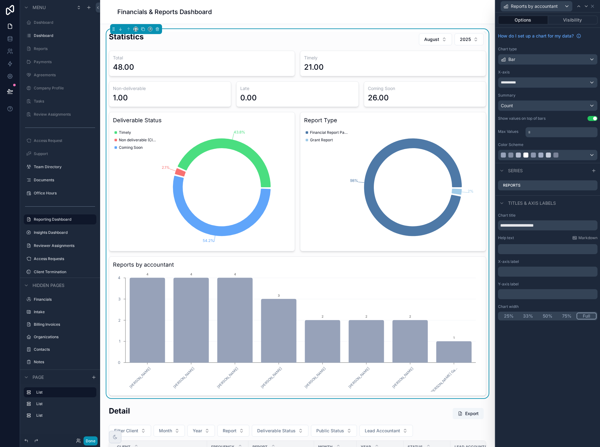
click at [88, 440] on button "Done" at bounding box center [90, 441] width 14 height 9
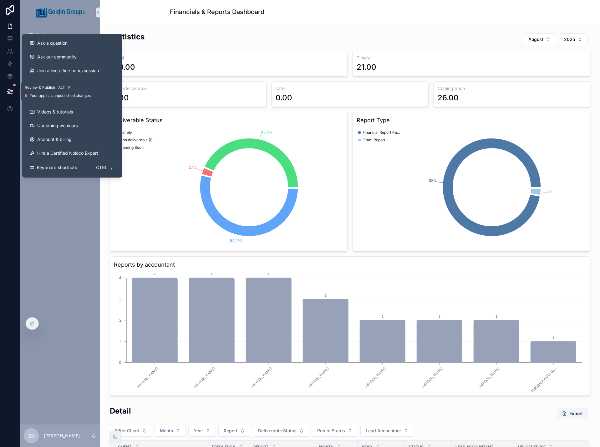
click at [9, 94] on icon at bounding box center [10, 94] width 5 height 0
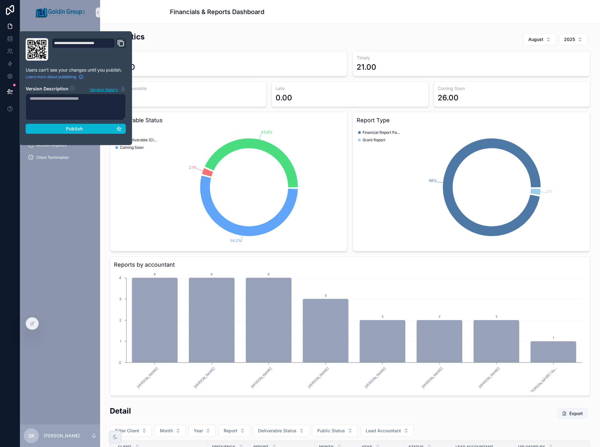
click at [67, 134] on div "**********" at bounding box center [75, 88] width 105 height 100
click at [66, 130] on span "Publish" at bounding box center [74, 129] width 17 height 6
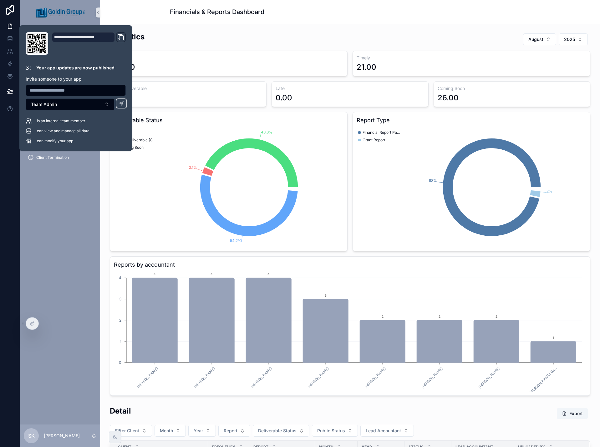
click at [175, 35] on div "Statistics [DATE]" at bounding box center [350, 39] width 480 height 15
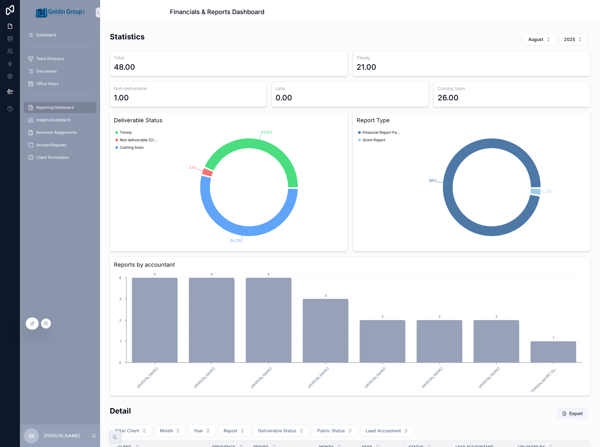
click at [33, 326] on div at bounding box center [32, 324] width 13 height 12
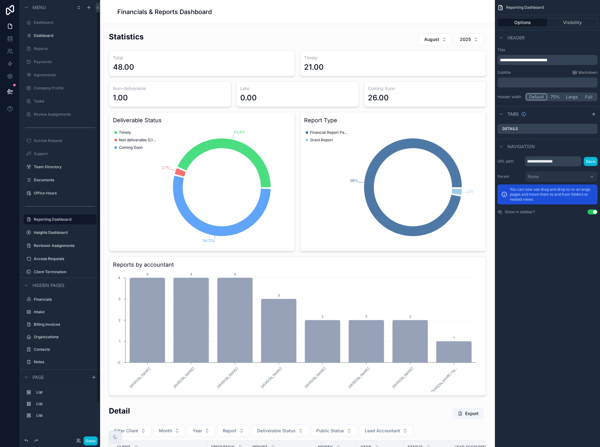
click at [356, 12] on div "Financials & Reports Dashboard" at bounding box center [297, 12] width 360 height 9
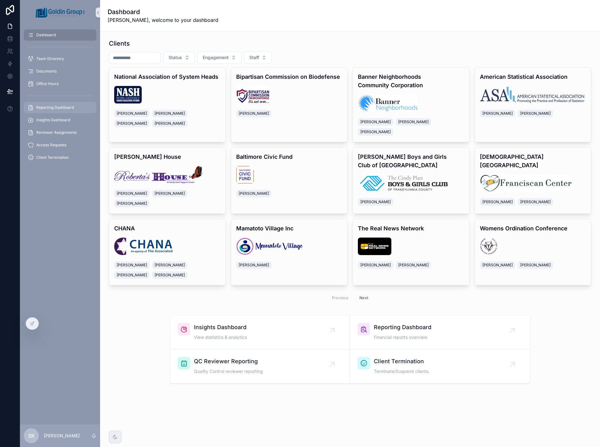
drag, startPoint x: 49, startPoint y: 110, endPoint x: 57, endPoint y: 105, distance: 9.0
click at [49, 110] on div "Reporting Dashboard" at bounding box center [60, 108] width 65 height 10
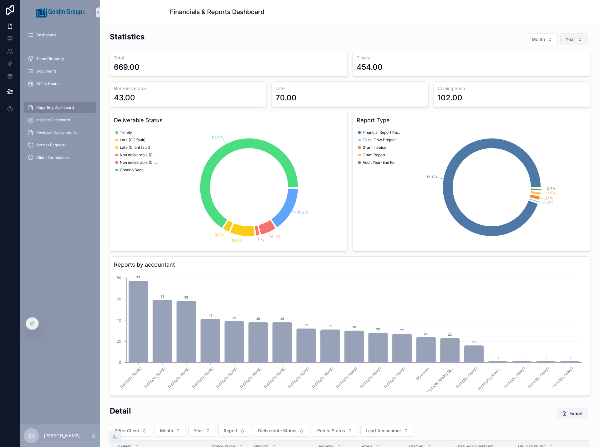
click at [560, 40] on button "Year" at bounding box center [574, 39] width 28 height 12
click at [555, 77] on div "2025" at bounding box center [560, 75] width 75 height 10
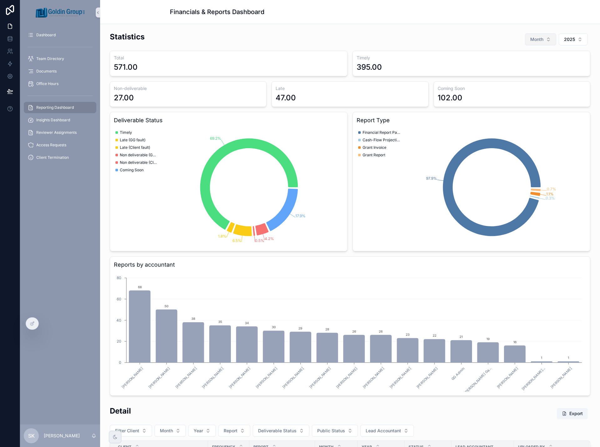
click at [537, 35] on button "Month" at bounding box center [540, 39] width 31 height 12
click at [516, 118] on div "September" at bounding box center [536, 116] width 75 height 10
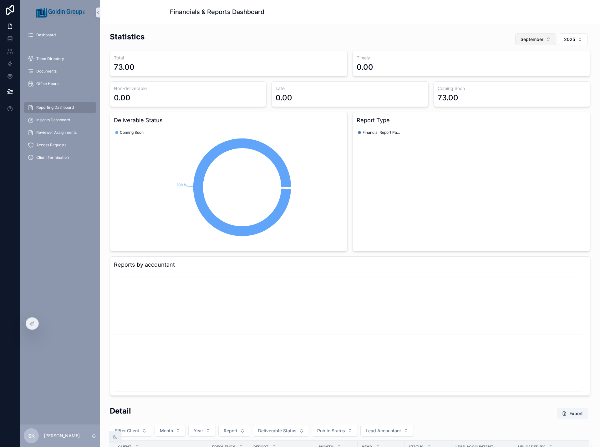
click at [525, 44] on button "September" at bounding box center [535, 39] width 41 height 12
click at [520, 131] on div "July" at bounding box center [531, 135] width 75 height 10
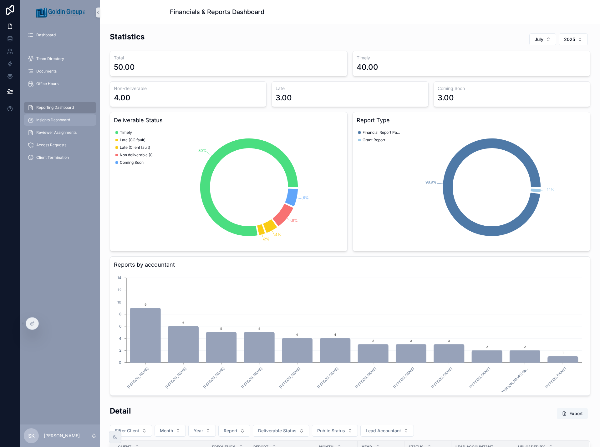
click at [59, 120] on span "Insights Dashboard" at bounding box center [53, 120] width 34 height 5
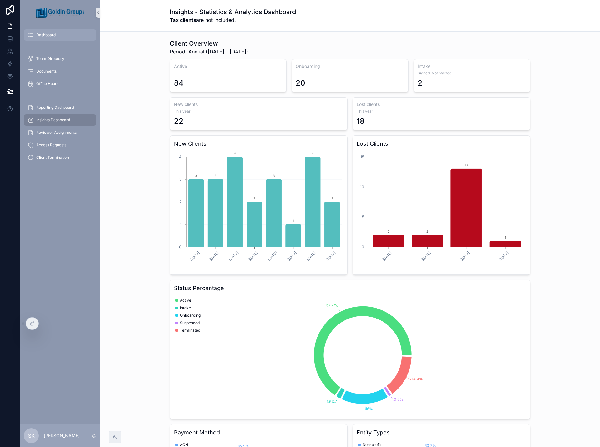
click at [47, 37] on span "Dashboard" at bounding box center [45, 35] width 19 height 5
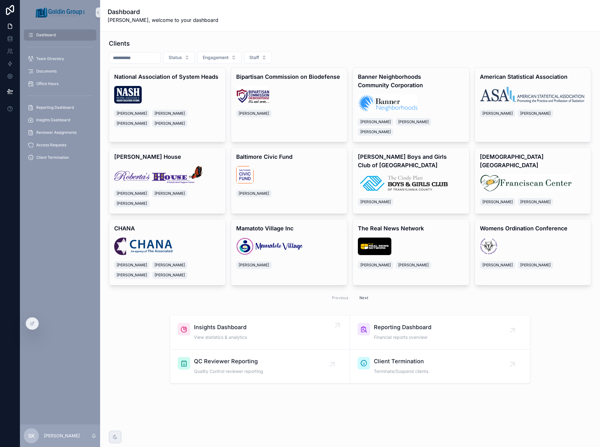
click at [260, 323] on div "Insights Dashboard View statistics & analytics" at bounding box center [260, 332] width 164 height 19
